Goal: Find specific page/section: Find specific page/section

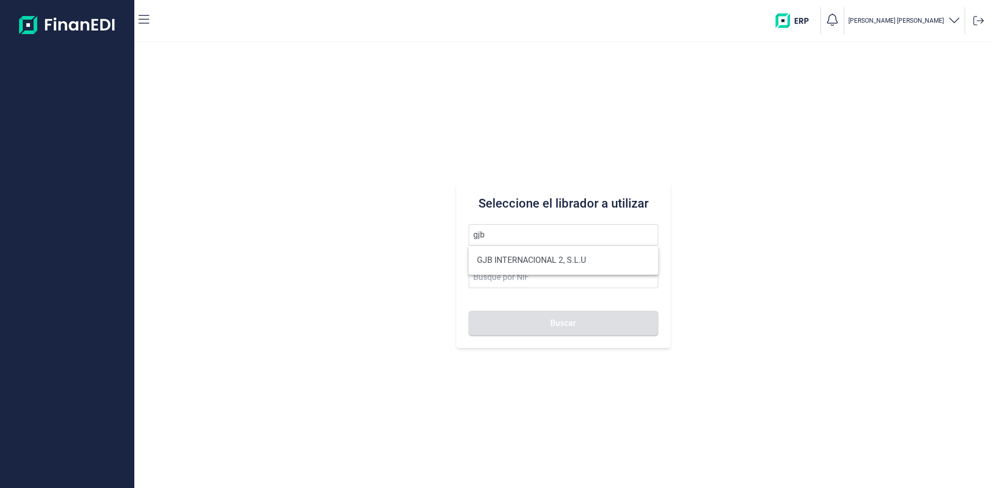
click at [521, 260] on li "GJB INTERNACIONAL 2, S.L.U" at bounding box center [563, 260] width 190 height 21
type input "GJB INTERNACIONAL 2, S.L.U"
type input "B05482971"
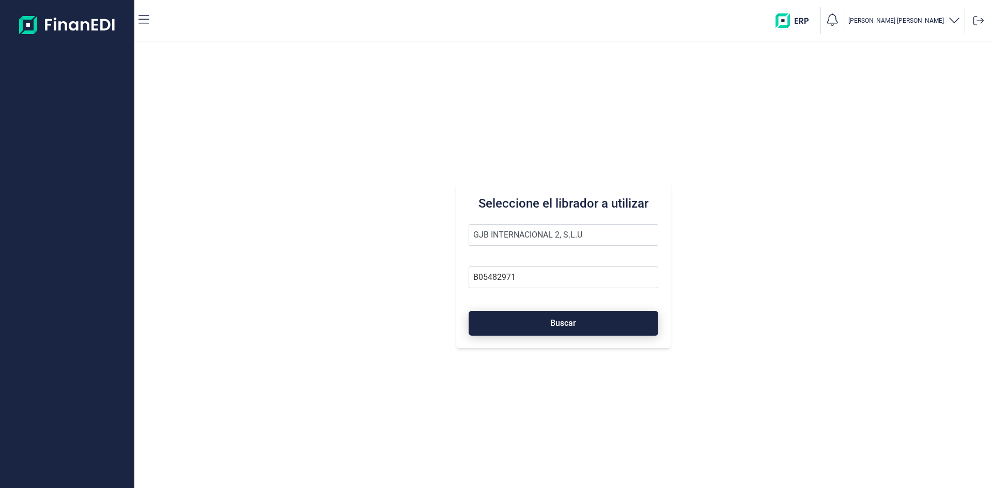
click at [565, 323] on span "Buscar" at bounding box center [563, 323] width 26 height 8
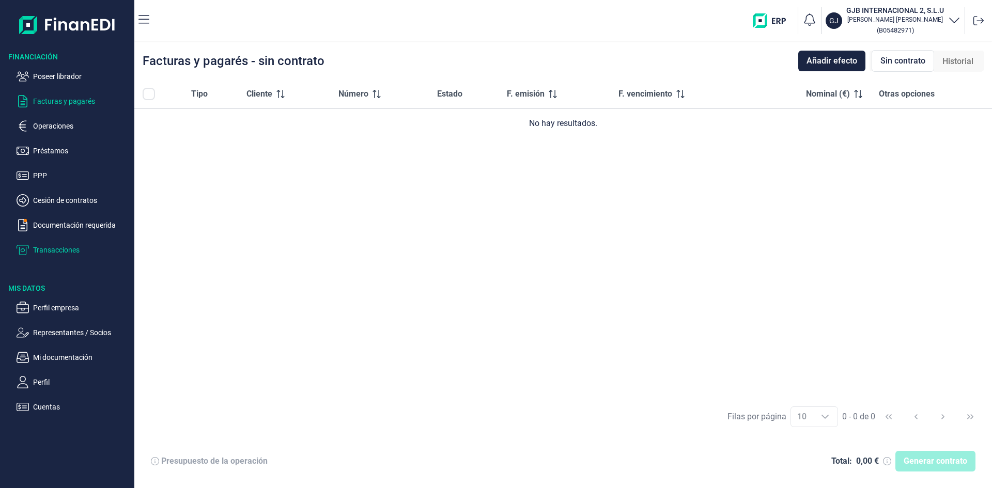
click at [75, 251] on p "Transacciones" at bounding box center [81, 250] width 97 height 12
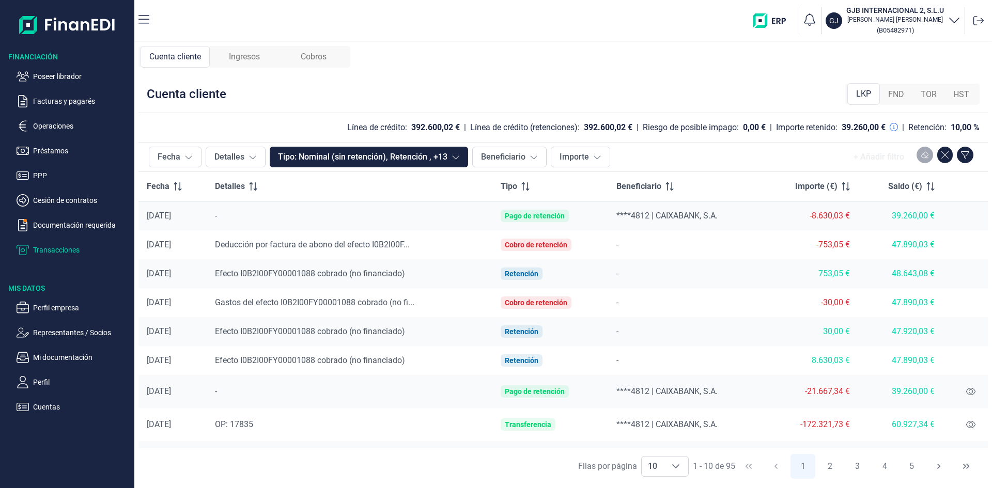
click at [252, 56] on span "Ingresos" at bounding box center [244, 57] width 31 height 12
